Goal: Task Accomplishment & Management: Complete application form

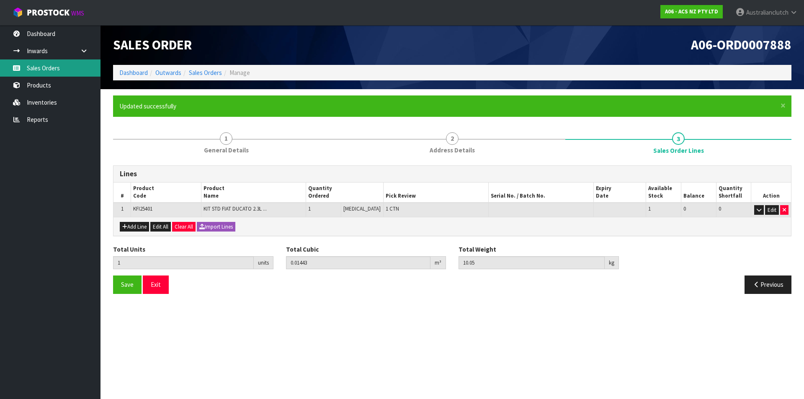
click at [71, 72] on link "Sales Orders" at bounding box center [50, 67] width 101 height 17
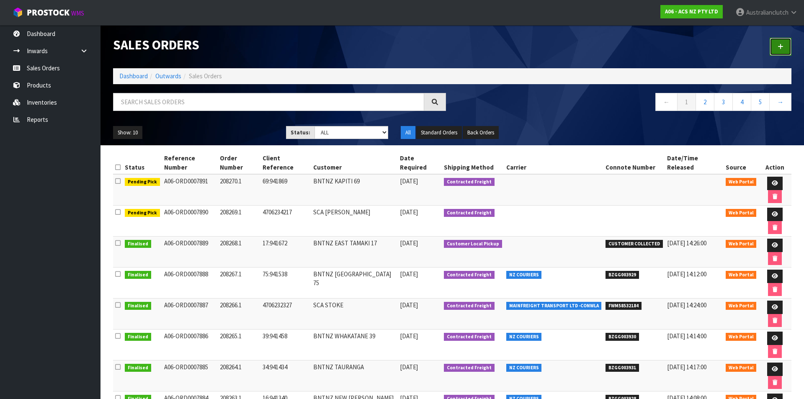
click at [774, 49] on link at bounding box center [781, 47] width 22 height 18
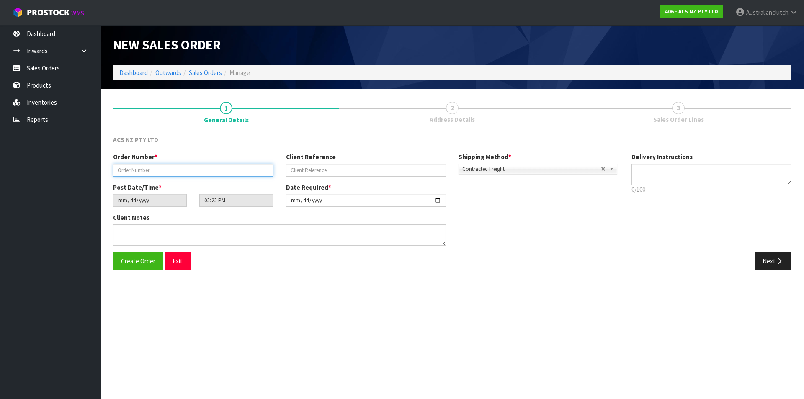
click at [196, 172] on input "text" at bounding box center [193, 170] width 160 height 13
type input "208271.1"
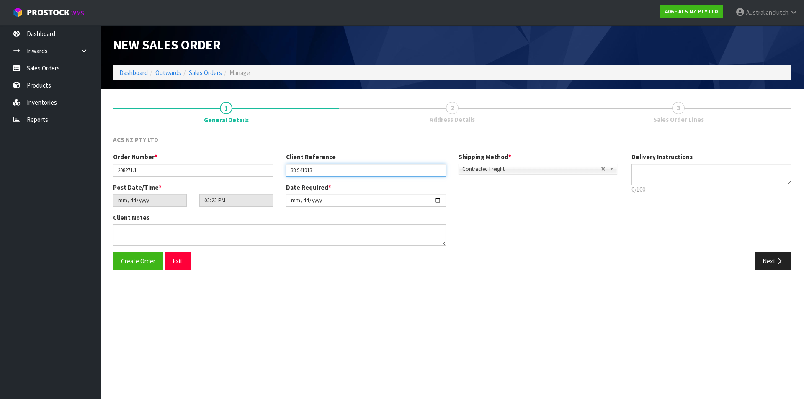
type input "38:941913"
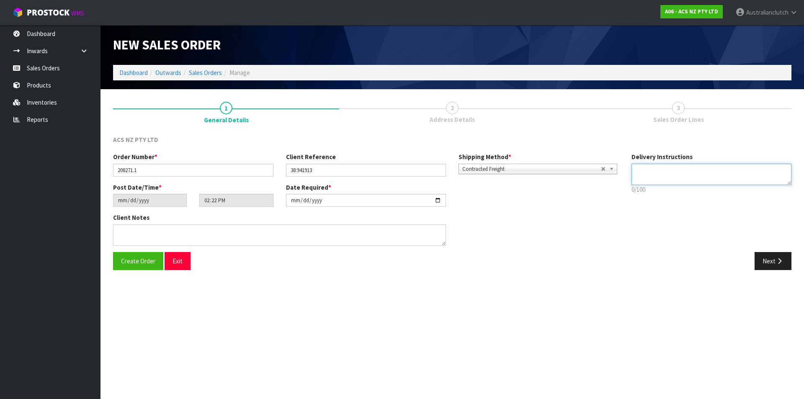
click at [663, 173] on textarea at bounding box center [712, 174] width 160 height 21
type textarea "NZC PLEASE"
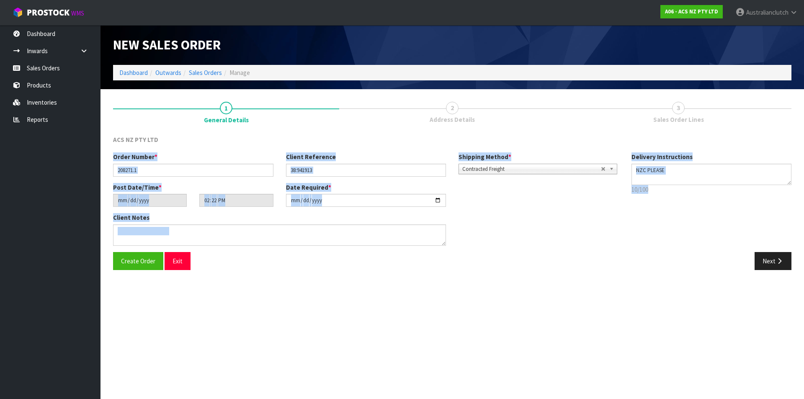
drag, startPoint x: 728, startPoint y: 130, endPoint x: 752, endPoint y: 257, distance: 128.7
click at [743, 249] on div "ACS NZ PTY LTD Order Number * 208271.1 Client Reference 38:941913 Shipping Meth…" at bounding box center [452, 202] width 679 height 147
click at [782, 262] on icon "button" at bounding box center [780, 261] width 8 height 6
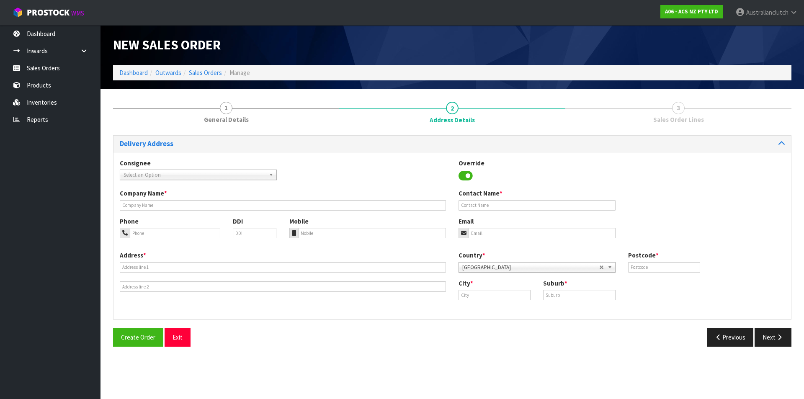
click at [164, 178] on span "Select an Option" at bounding box center [195, 175] width 142 height 10
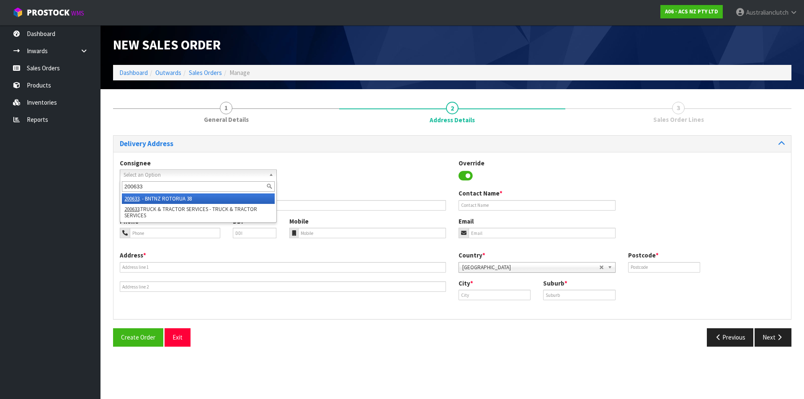
type input "200633"
click at [206, 198] on li "200633 . - BNTNZ ROTORUA 38" at bounding box center [198, 199] width 153 height 10
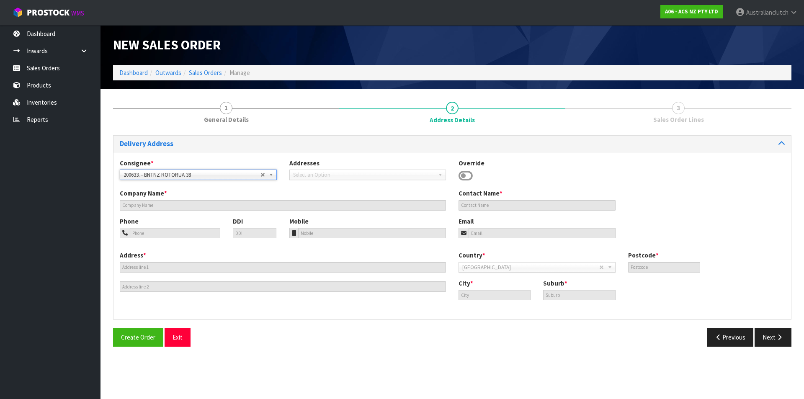
type input "BNTNZ ROTORUA 38"
type input "[STREET_ADDRESS]"
type input "3015"
type input "ROTORUA"
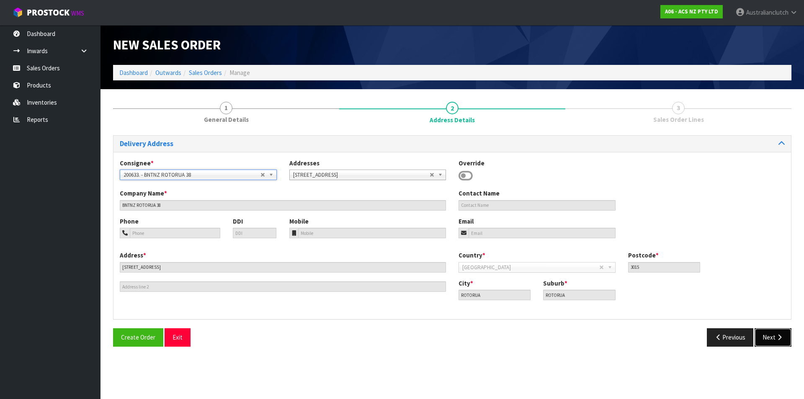
click at [768, 340] on button "Next" at bounding box center [773, 337] width 37 height 18
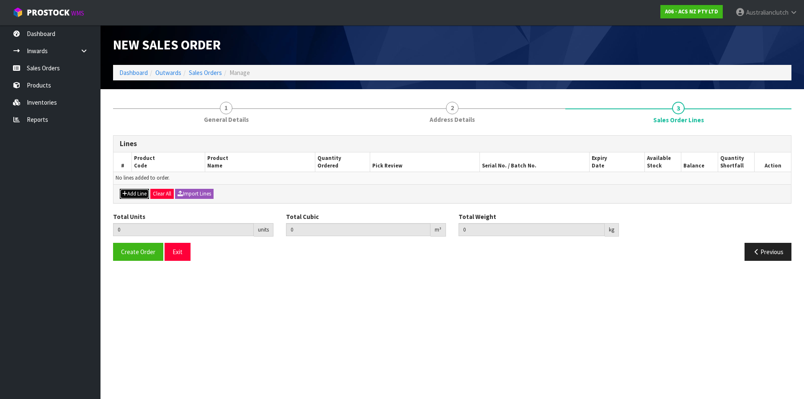
click at [143, 194] on button "Add Line" at bounding box center [134, 194] width 29 height 10
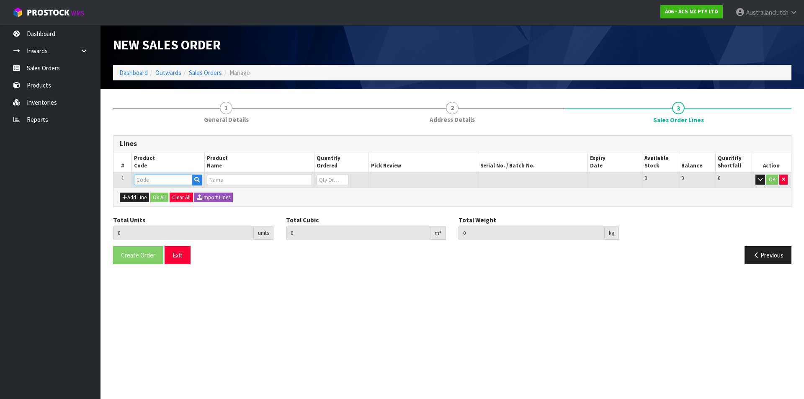
click at [143, 179] on input "text" at bounding box center [163, 180] width 58 height 10
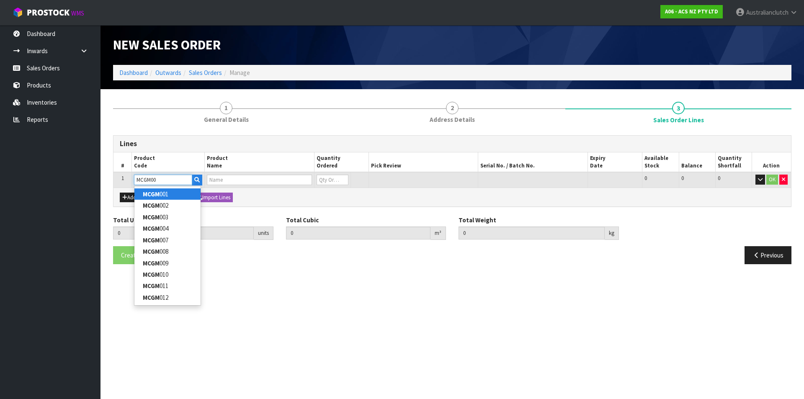
type input "MCGM003"
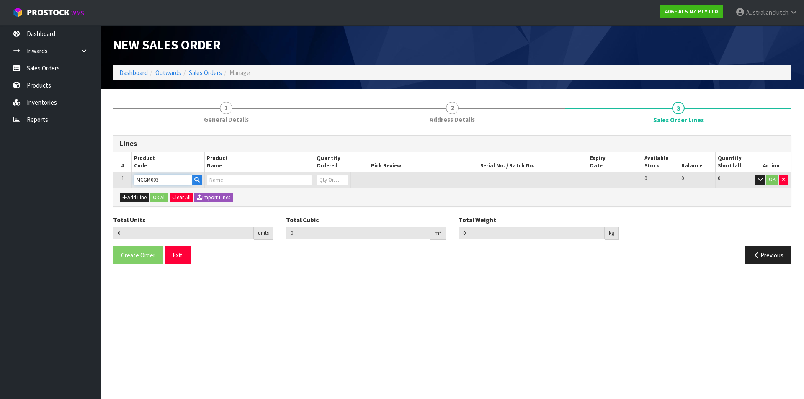
type input "0.000000"
type input "0.000"
type input "CLUTCH M/CYL HOLDEN 19.05MM (3/4")"
type input "0"
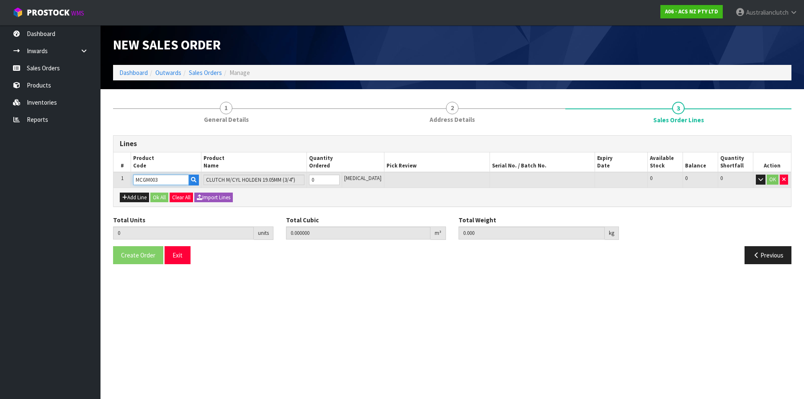
type input "MCGM003"
type input "1"
type input "0.002981"
type input "0.35"
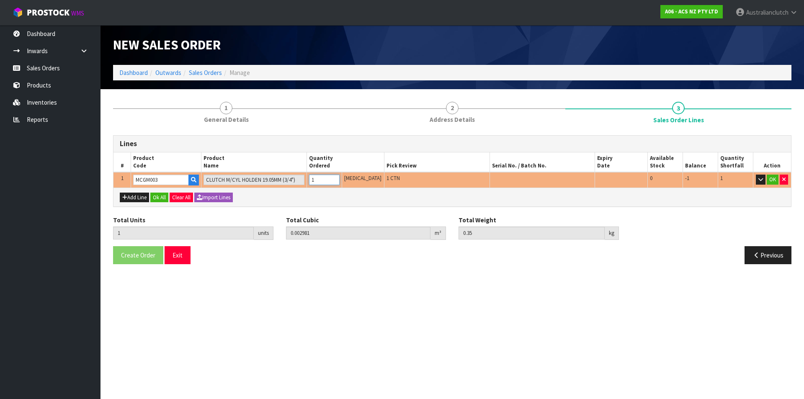
type input "1"
click at [340, 178] on input "1" at bounding box center [324, 180] width 31 height 10
click at [165, 183] on input "MCGM003" at bounding box center [161, 180] width 56 height 10
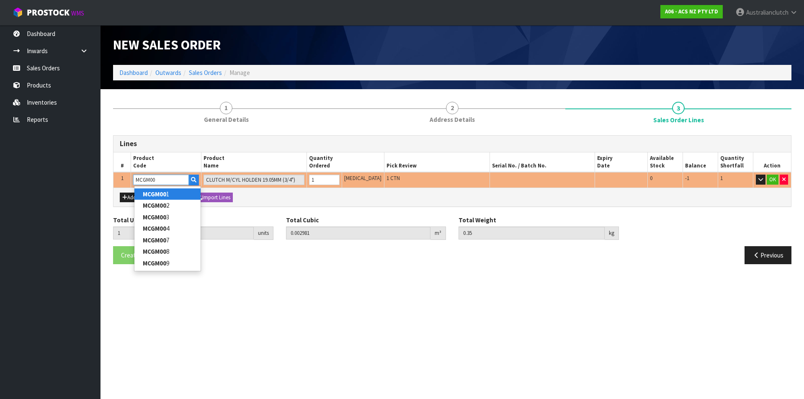
type input "MCGM007"
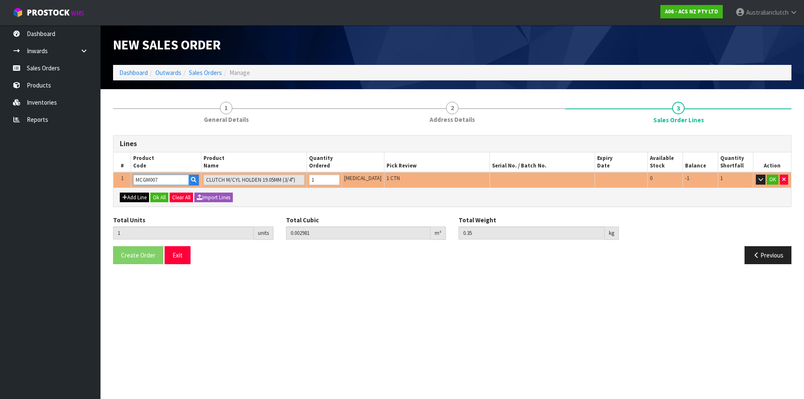
type input "0.3"
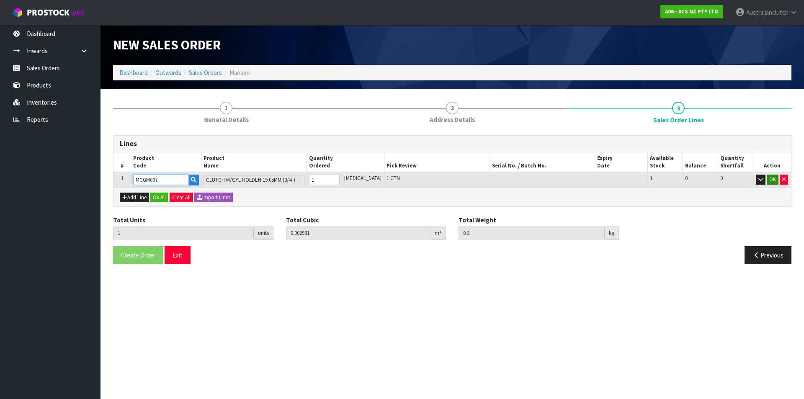
type input "MCGM007"
click at [774, 181] on button "OK" at bounding box center [773, 180] width 12 height 10
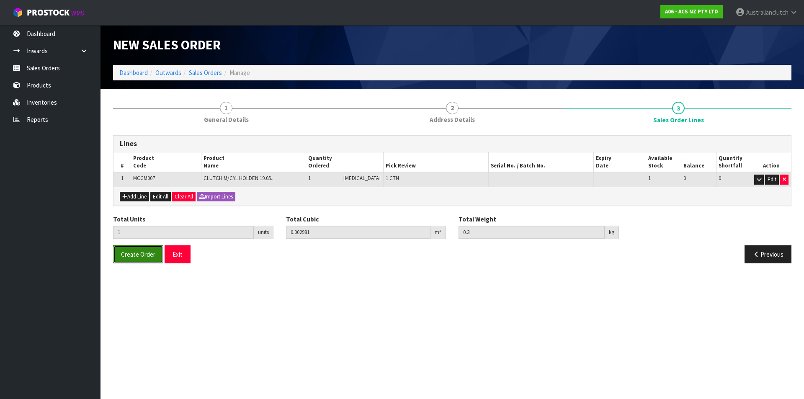
click at [132, 255] on span "Create Order" at bounding box center [138, 254] width 34 height 8
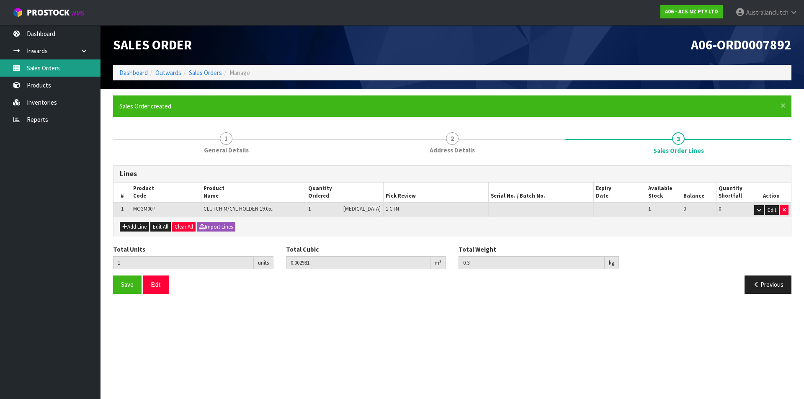
drag, startPoint x: 59, startPoint y: 67, endPoint x: 234, endPoint y: 59, distance: 175.7
click at [59, 67] on link "Sales Orders" at bounding box center [50, 67] width 101 height 17
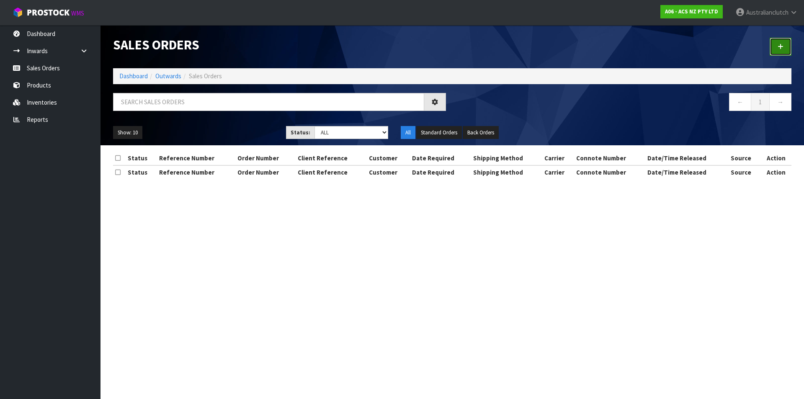
click at [773, 41] on link at bounding box center [781, 47] width 22 height 18
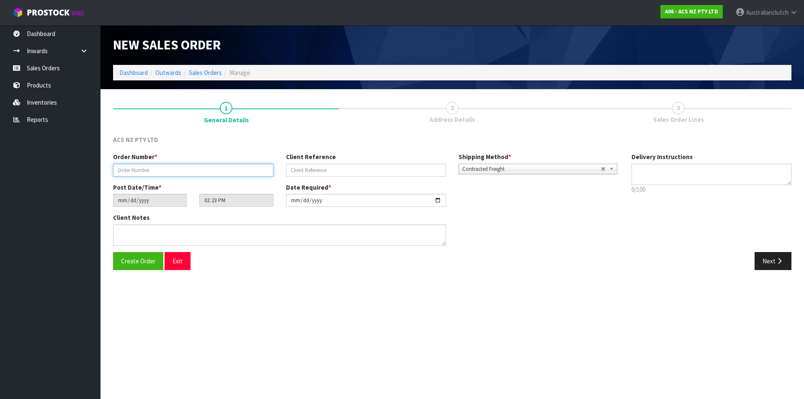
click at [142, 165] on input "text" at bounding box center [193, 170] width 160 height 13
type input "208272.1"
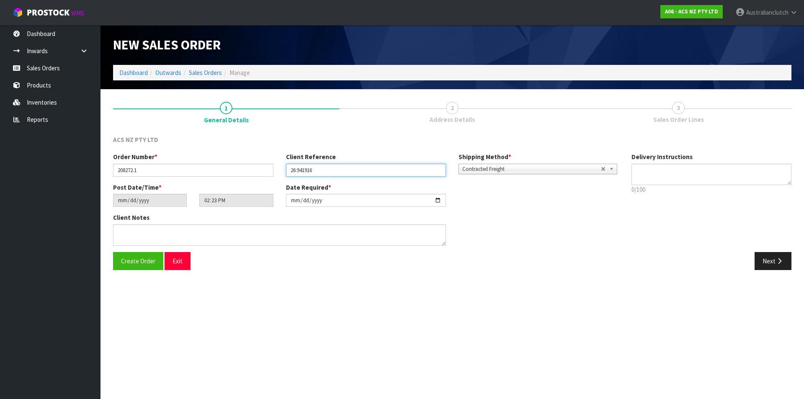
type input "26:941916"
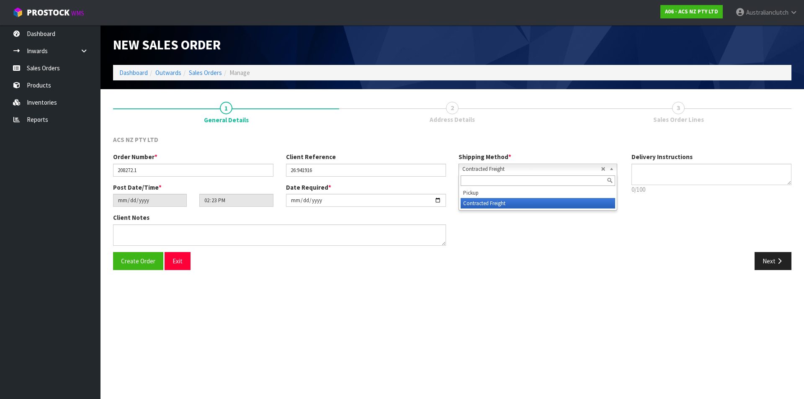
drag, startPoint x: 555, startPoint y: 173, endPoint x: 536, endPoint y: 183, distance: 21.9
click at [555, 173] on span "Contracted Freight" at bounding box center [531, 169] width 139 height 10
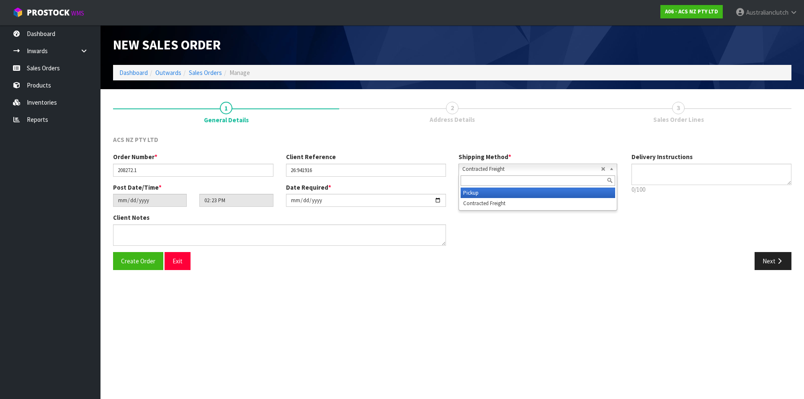
drag, startPoint x: 527, startPoint y: 197, endPoint x: 433, endPoint y: 205, distance: 93.7
click at [526, 197] on li "Pickup" at bounding box center [538, 193] width 155 height 10
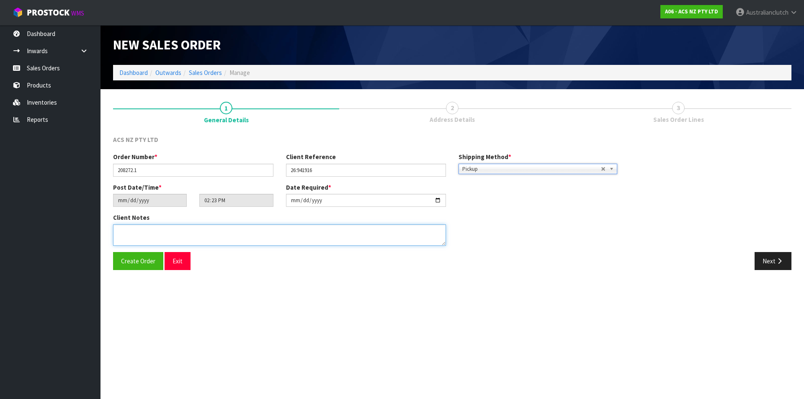
click at [372, 228] on textarea at bounding box center [279, 235] width 333 height 21
type textarea "EXCEL CORUIERS WILL COLLECT"
click at [763, 260] on button "Next" at bounding box center [773, 261] width 37 height 18
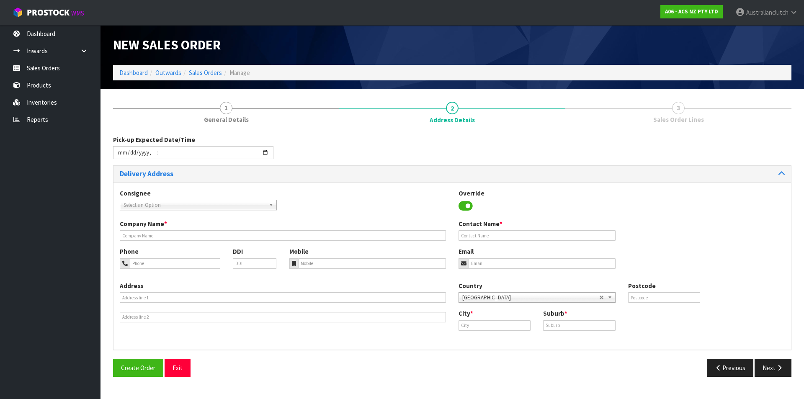
click at [162, 205] on span "Select an Option" at bounding box center [195, 205] width 142 height 10
type input "101681"
click at [189, 231] on li "101681 - BNTNZ ONEHUNGA 26" at bounding box center [198, 229] width 153 height 10
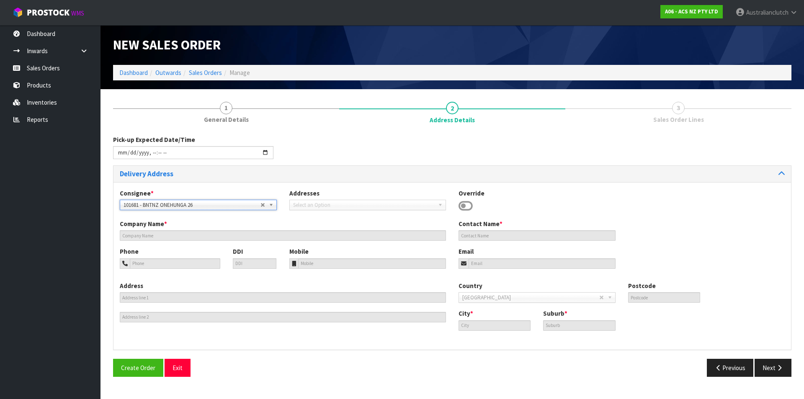
type input "BNTNZ ONEHUNGA 26"
type input "[STREET_ADDRESS]"
type input "1061"
type input "[GEOGRAPHIC_DATA]"
type input "ONEHUNGA"
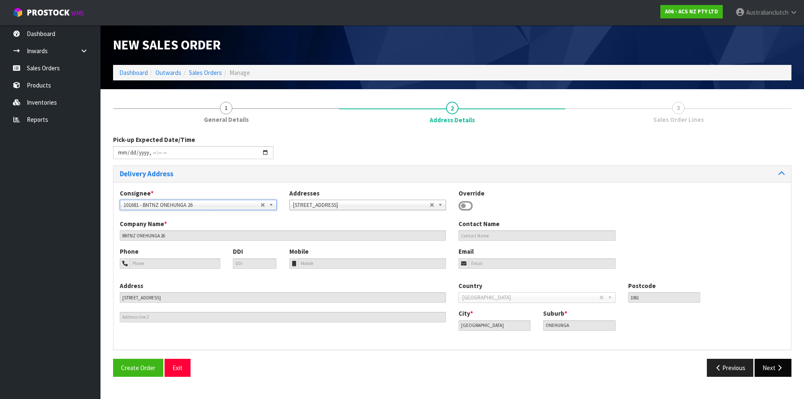
drag, startPoint x: 777, startPoint y: 357, endPoint x: 781, endPoint y: 364, distance: 8.4
click at [778, 358] on div "Pick-up Expected Date/Time Delivery Address Consignee * 000001.BAY MECHANICS - …" at bounding box center [452, 259] width 679 height 248
click at [781, 365] on icon "button" at bounding box center [780, 368] width 8 height 6
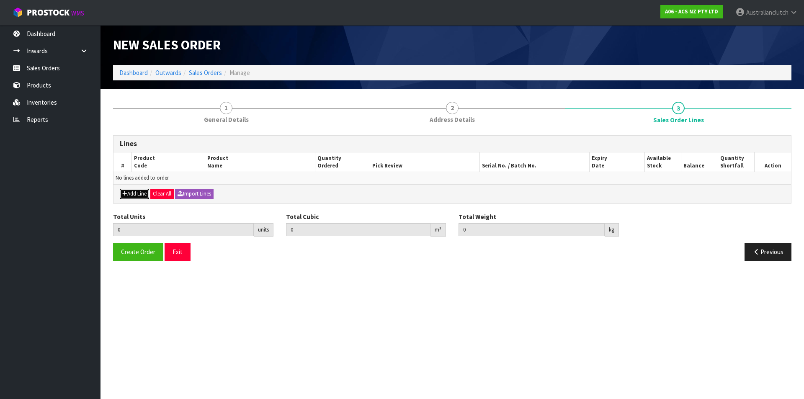
click at [141, 195] on button "Add Line" at bounding box center [134, 194] width 29 height 10
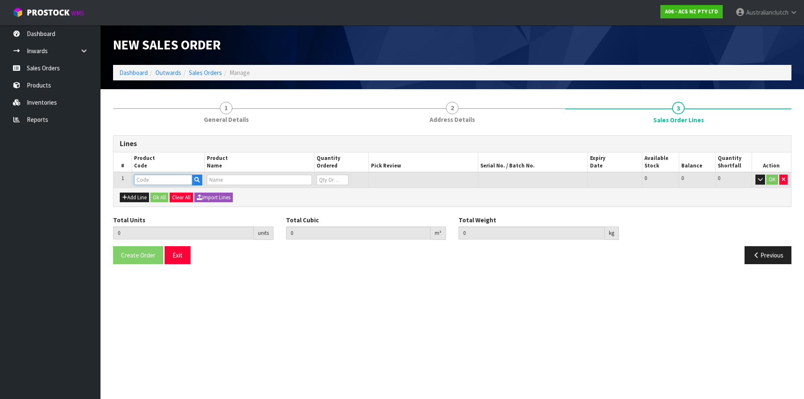
click at [167, 174] on td at bounding box center [168, 179] width 73 height 15
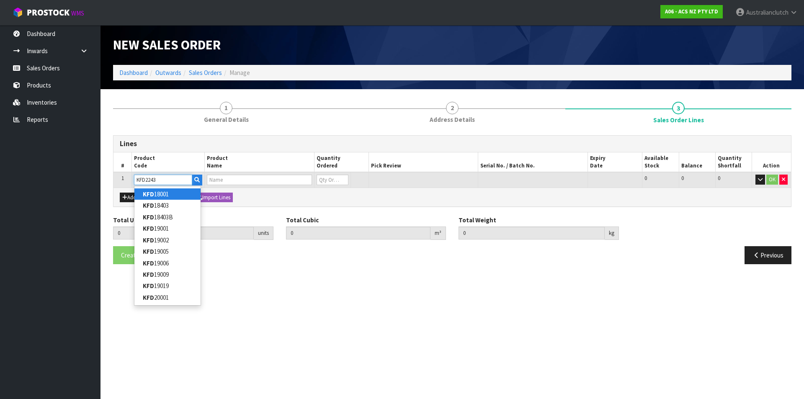
type input "KFD22434"
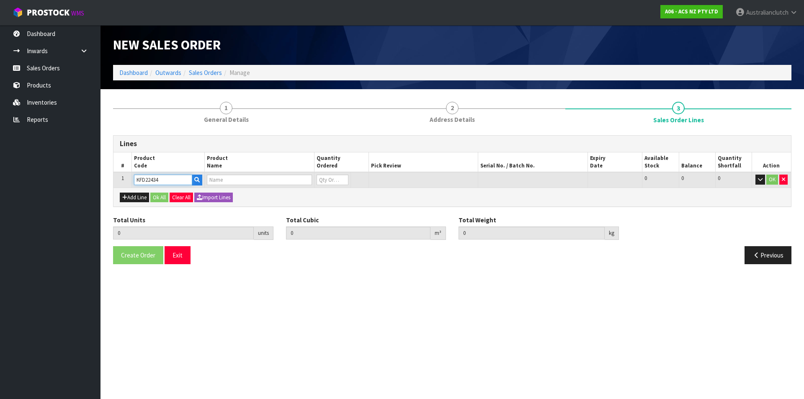
type input "0.000000"
type input "0.000"
type input "KIT STD FORD FIESTA 1.6L INC CSC"
type input "0"
type input "KFD22434"
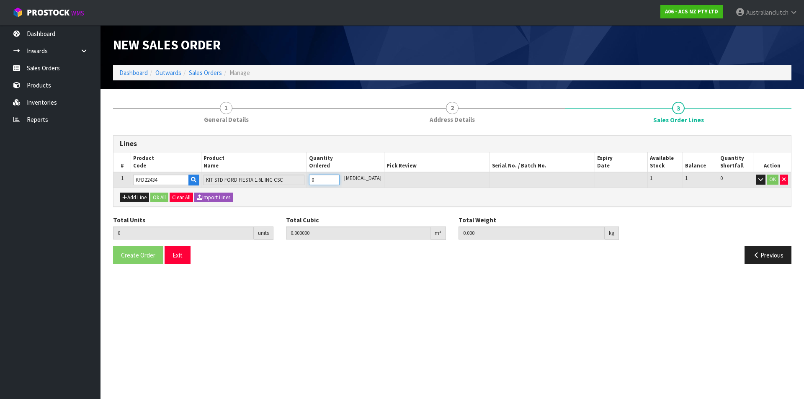
type input "1"
type input "0.01054"
type input "5.95"
type input "1"
click at [340, 179] on input "1" at bounding box center [324, 180] width 31 height 10
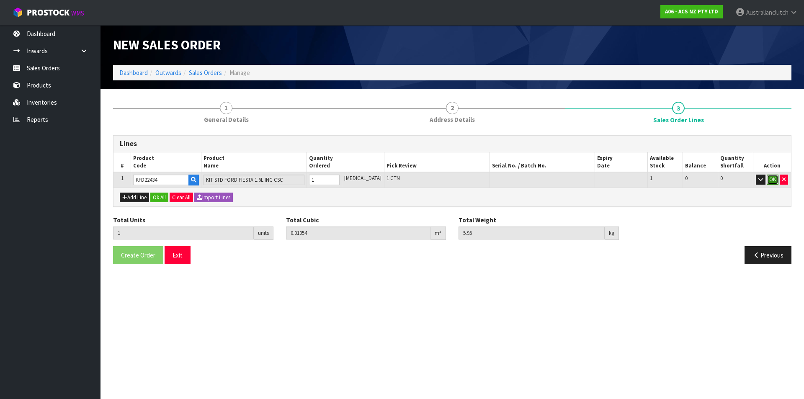
click at [774, 176] on button "OK" at bounding box center [773, 180] width 12 height 10
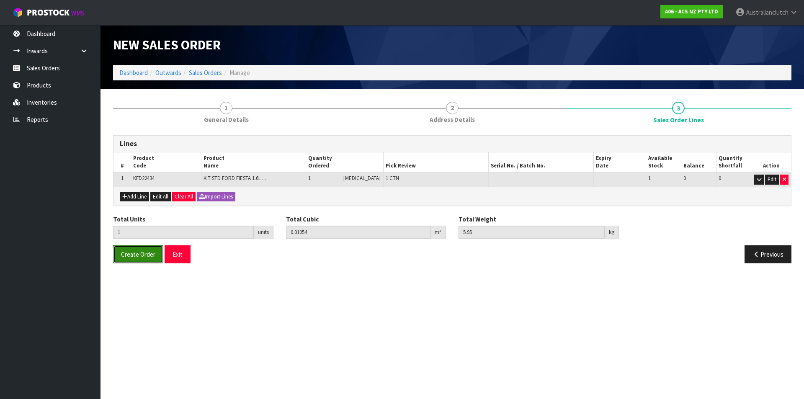
click at [126, 253] on span "Create Order" at bounding box center [138, 254] width 34 height 8
